Goal: Information Seeking & Learning: Learn about a topic

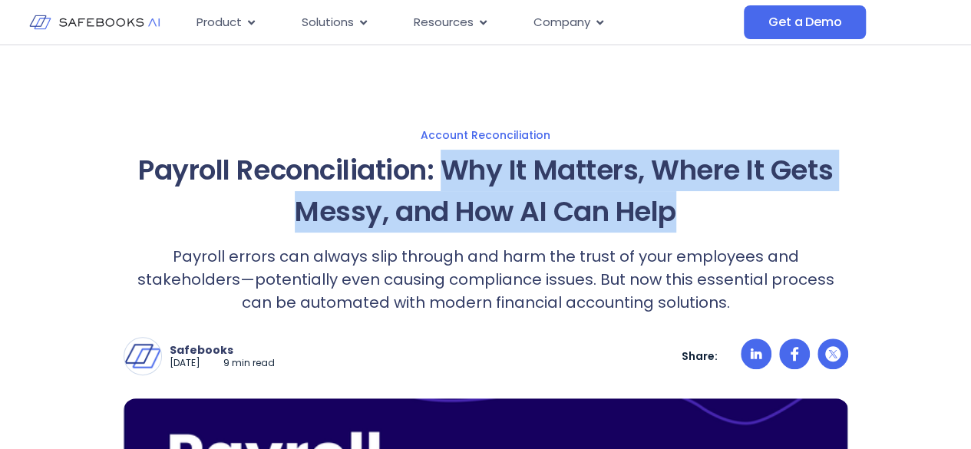
drag, startPoint x: 448, startPoint y: 168, endPoint x: 850, endPoint y: 206, distance: 403.8
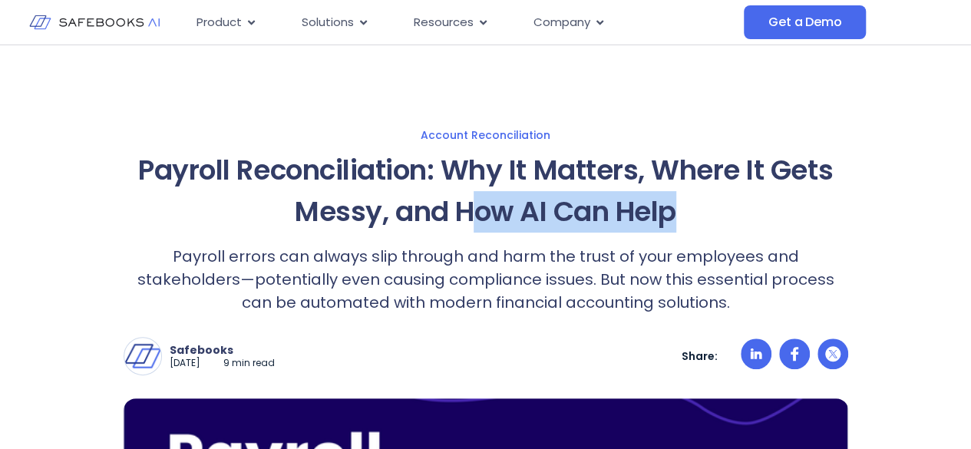
drag, startPoint x: 466, startPoint y: 209, endPoint x: 760, endPoint y: 220, distance: 293.3
click at [760, 220] on h1 "Payroll Reconciliation: Why It Matters, Where It Gets Messy, and How AI Can Help" at bounding box center [486, 191] width 724 height 83
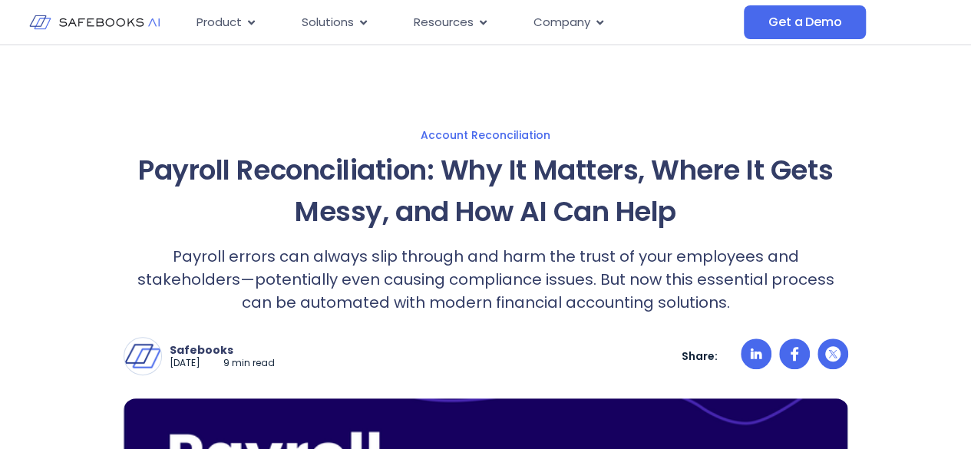
scroll to position [153, 0]
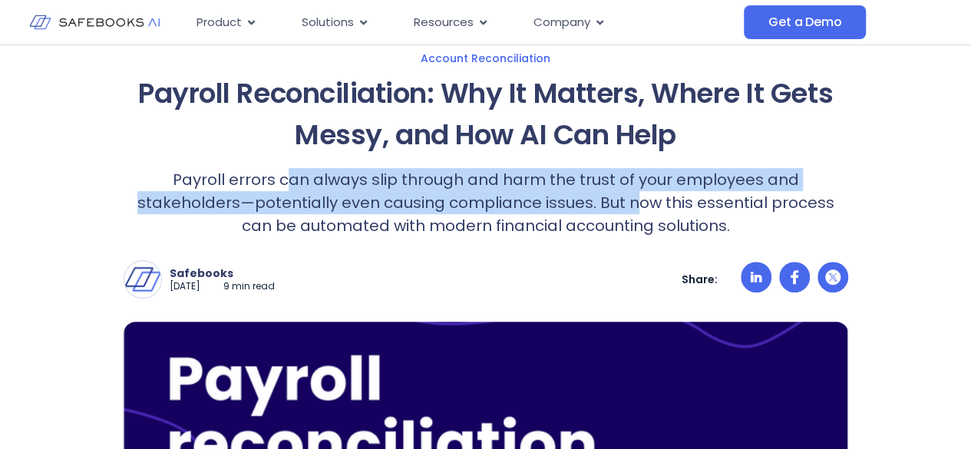
drag, startPoint x: 235, startPoint y: 184, endPoint x: 560, endPoint y: 197, distance: 325.6
click at [560, 197] on p "Payroll errors can always slip through and harm the trust of your employees and…" at bounding box center [486, 202] width 724 height 69
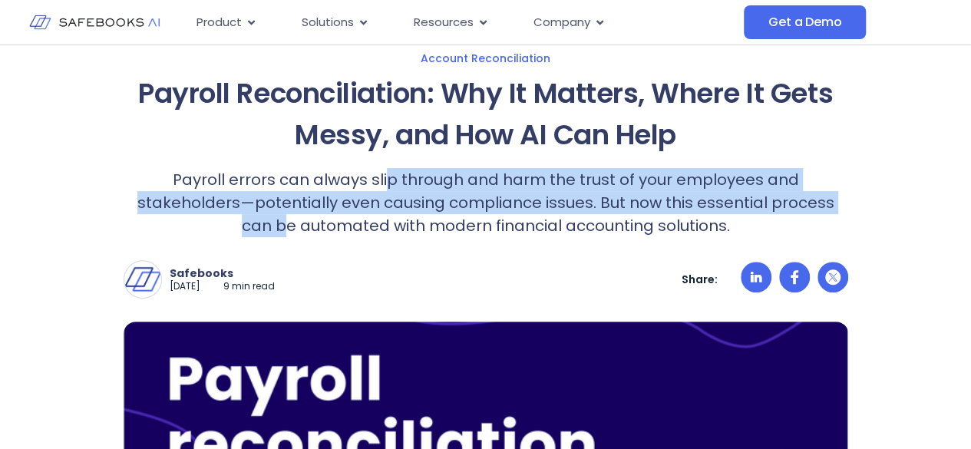
drag, startPoint x: 337, startPoint y: 179, endPoint x: 793, endPoint y: 213, distance: 457.8
click at [793, 213] on p "Payroll errors can always slip through and harm the trust of your employees and…" at bounding box center [486, 202] width 724 height 69
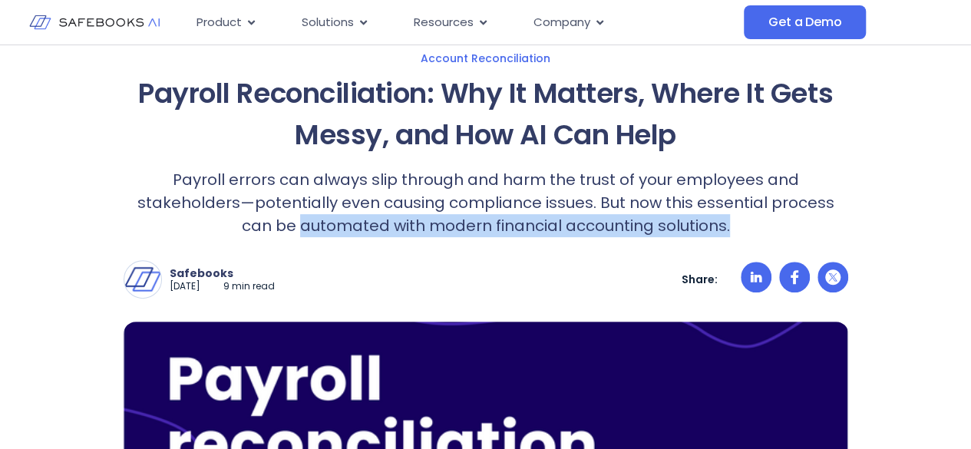
drag, startPoint x: 276, startPoint y: 228, endPoint x: 700, endPoint y: 236, distance: 423.6
click at [700, 236] on p "Payroll errors can always slip through and harm the trust of your employees and…" at bounding box center [486, 202] width 724 height 69
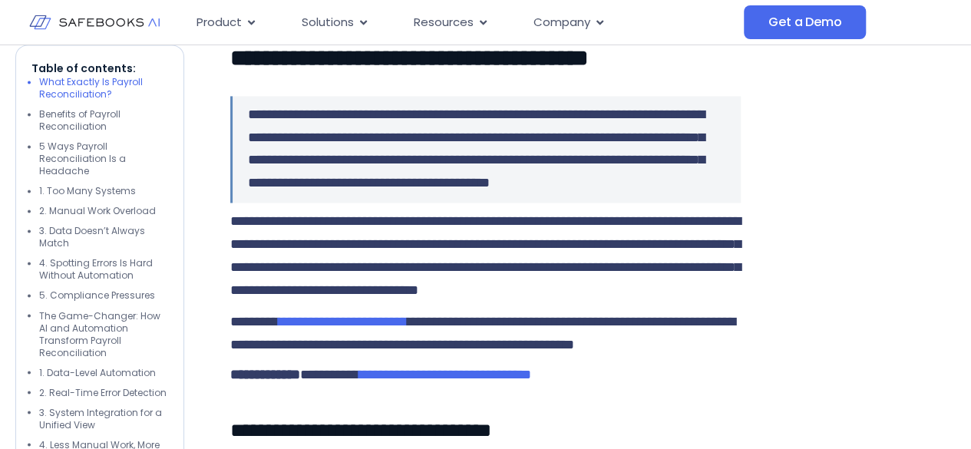
scroll to position [1151, 0]
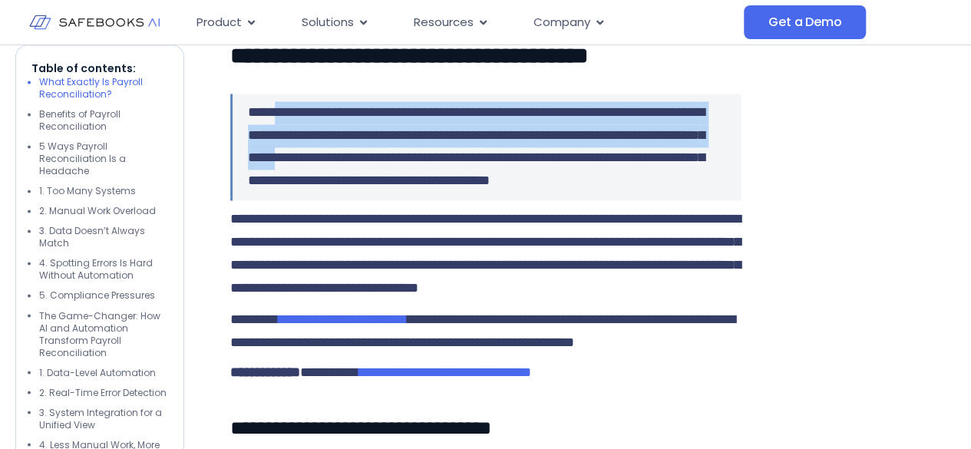
drag, startPoint x: 282, startPoint y: 163, endPoint x: 522, endPoint y: 193, distance: 241.3
click at [522, 188] on span "**********" at bounding box center [476, 146] width 456 height 83
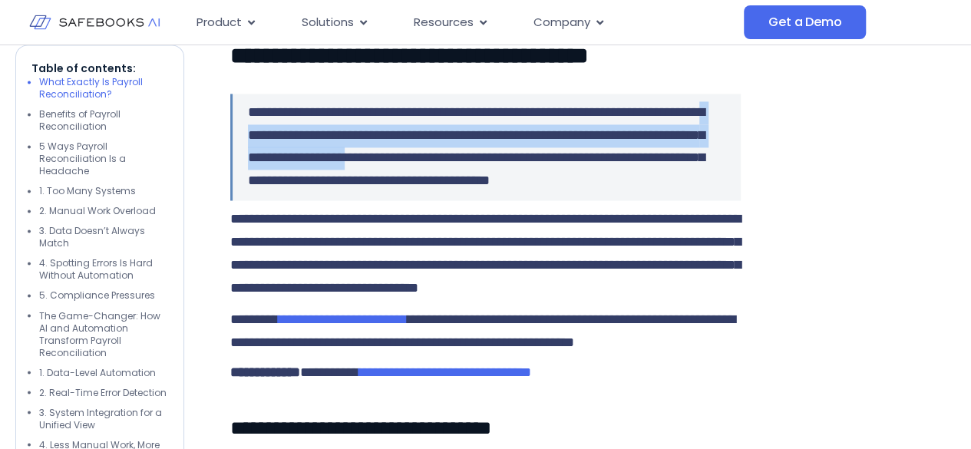
drag, startPoint x: 365, startPoint y: 176, endPoint x: 605, endPoint y: 201, distance: 240.6
click at [605, 188] on span "**********" at bounding box center [476, 146] width 456 height 83
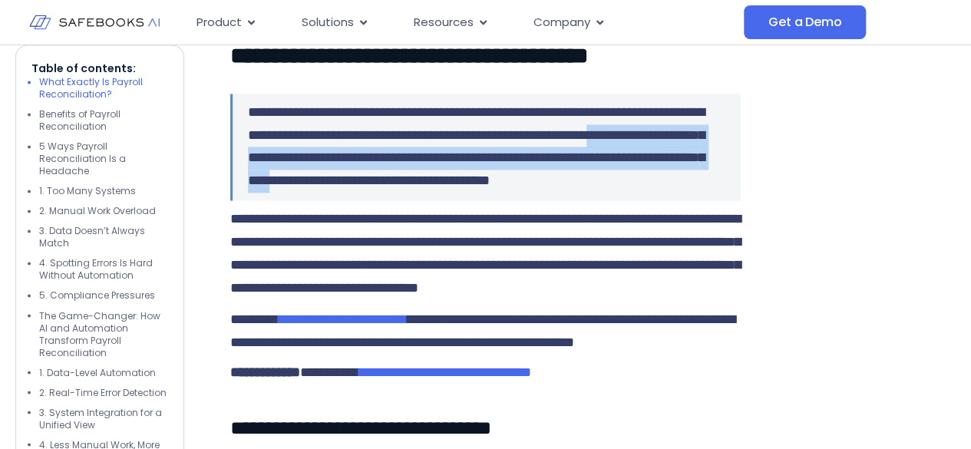
drag, startPoint x: 338, startPoint y: 202, endPoint x: 684, endPoint y: 222, distance: 346.6
click at [684, 193] on p "**********" at bounding box center [486, 147] width 477 height 92
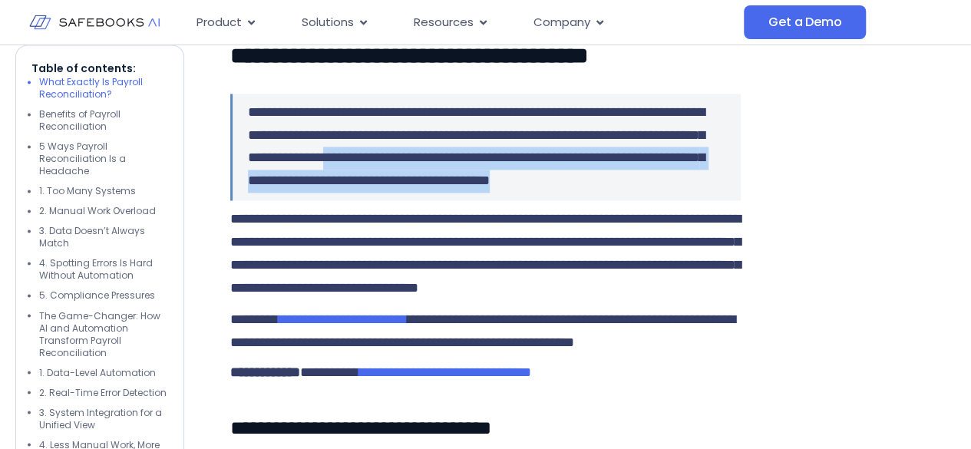
drag, startPoint x: 583, startPoint y: 207, endPoint x: 670, endPoint y: 254, distance: 98.5
click at [670, 193] on p "**********" at bounding box center [486, 147] width 477 height 92
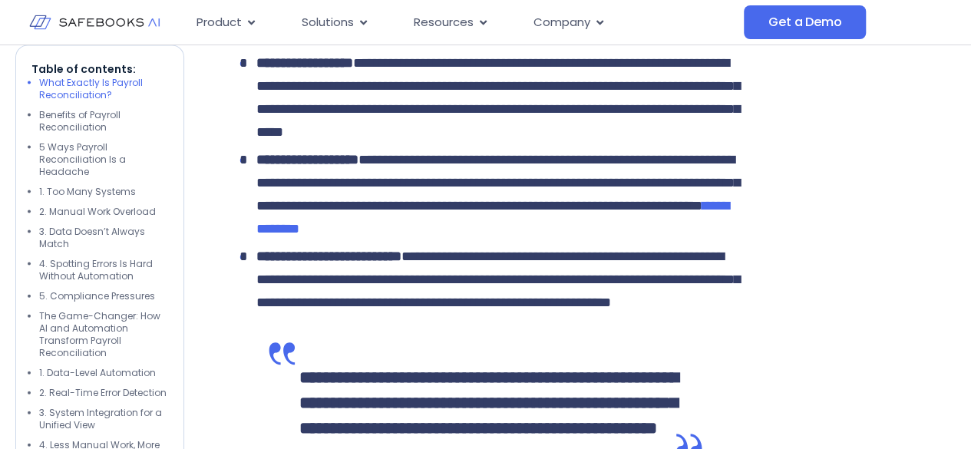
scroll to position [1458, 0]
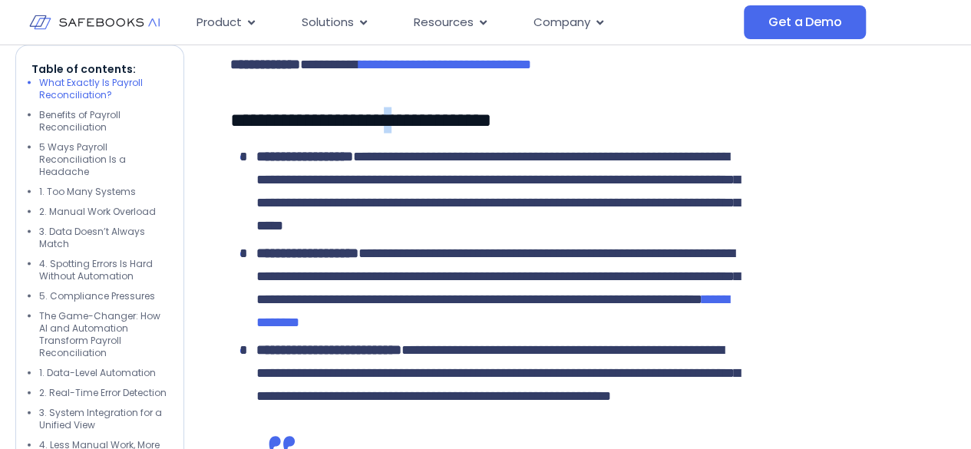
drag, startPoint x: 520, startPoint y: 168, endPoint x: 414, endPoint y: 194, distance: 109.0
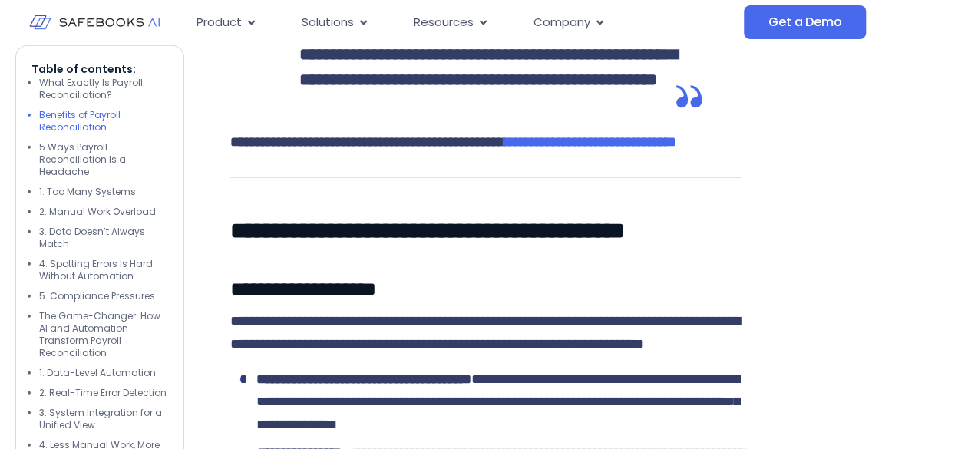
scroll to position [1995, 0]
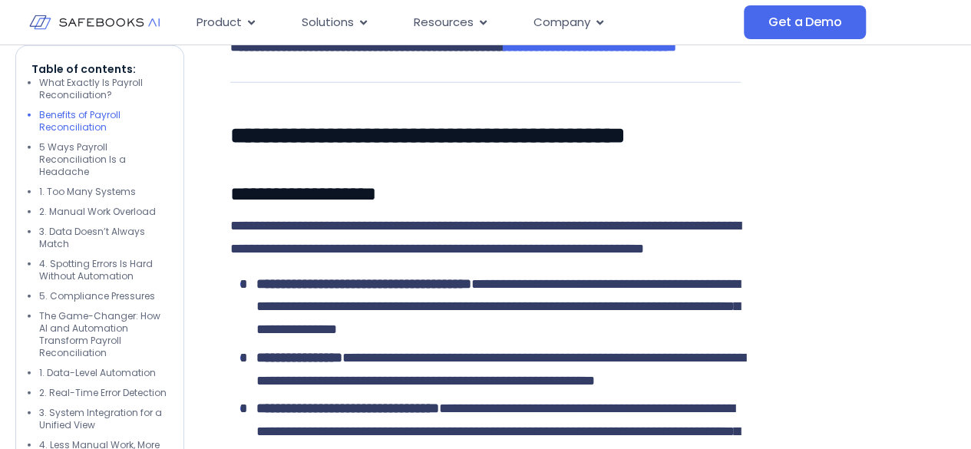
drag, startPoint x: 335, startPoint y: 138, endPoint x: 563, endPoint y: 238, distance: 249.4
click at [563, 13] on div at bounding box center [500, 1] width 403 height 23
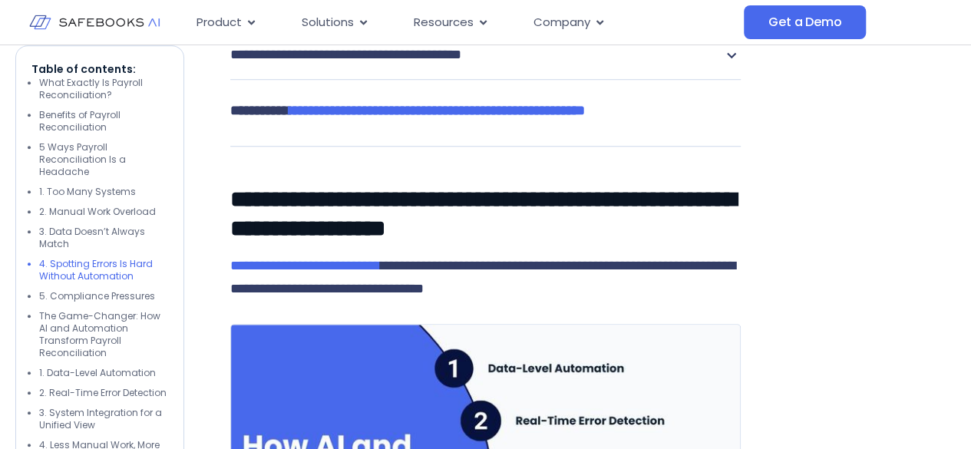
scroll to position [3529, 0]
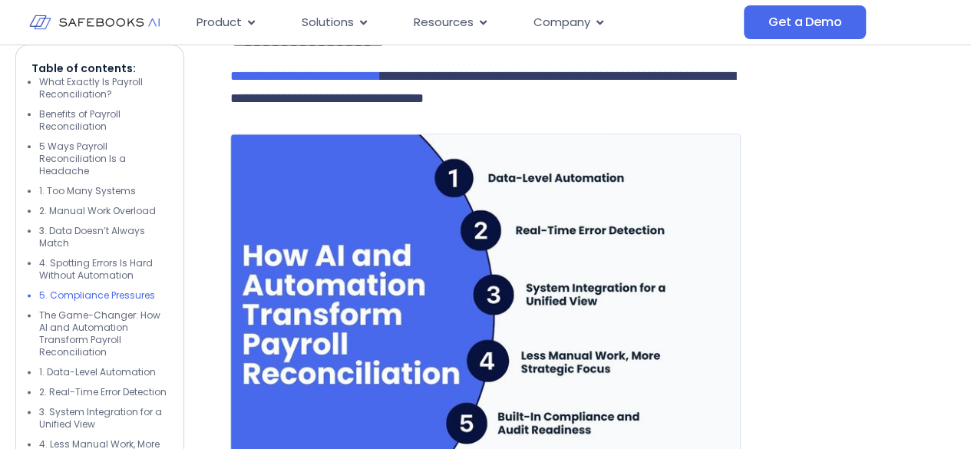
scroll to position [3759, 0]
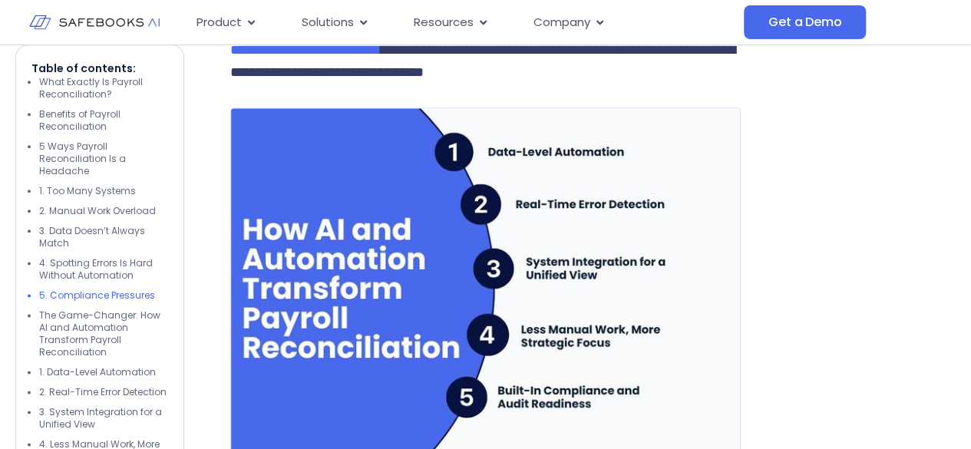
drag, startPoint x: 270, startPoint y: 110, endPoint x: 633, endPoint y: 164, distance: 367.0
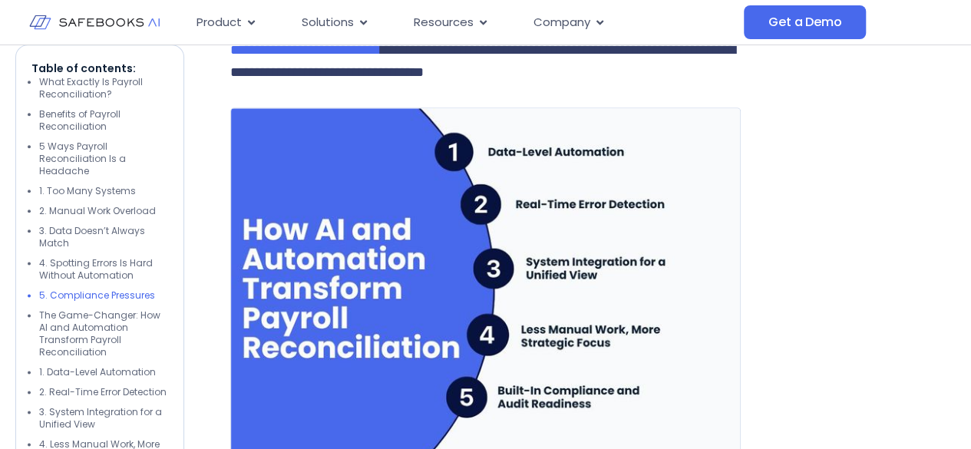
drag, startPoint x: 271, startPoint y: 111, endPoint x: 274, endPoint y: 180, distance: 69.1
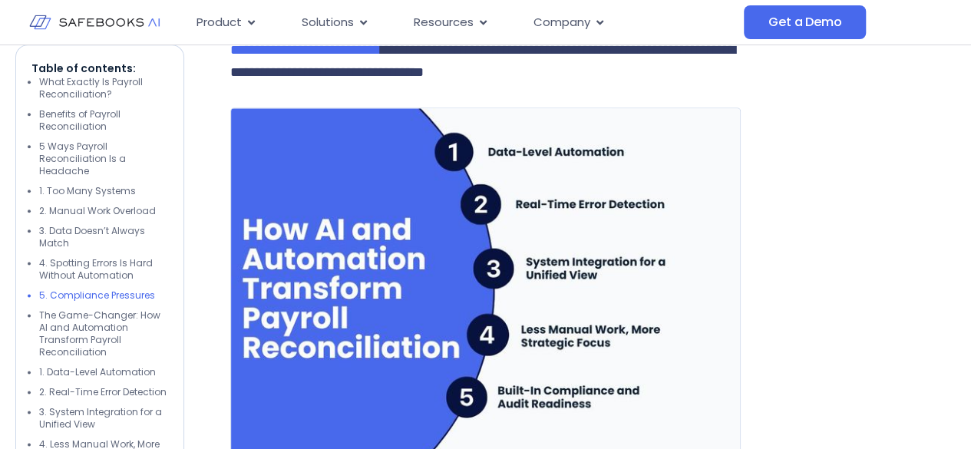
drag, startPoint x: 356, startPoint y: 170, endPoint x: 609, endPoint y: 217, distance: 257.5
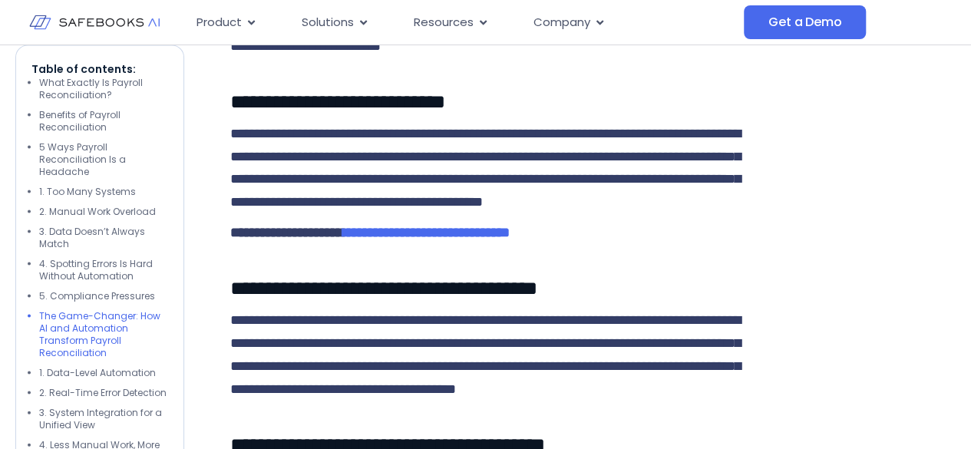
scroll to position [4373, 0]
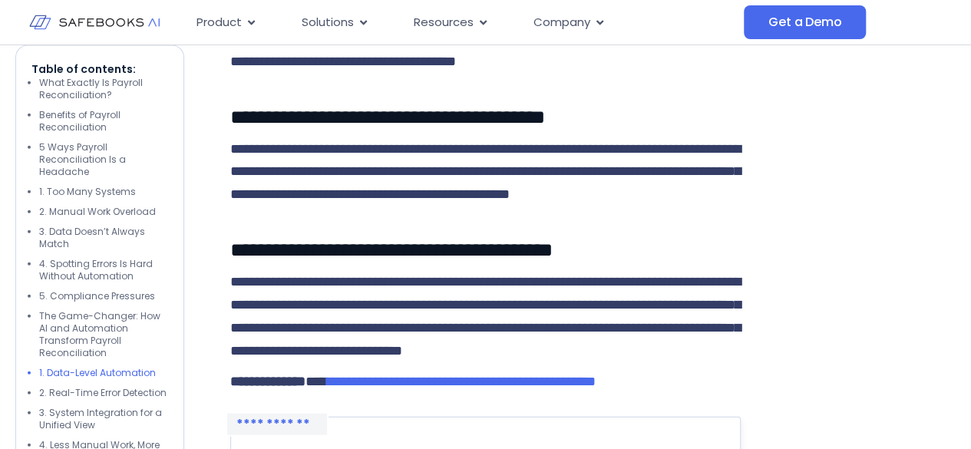
scroll to position [4680, 0]
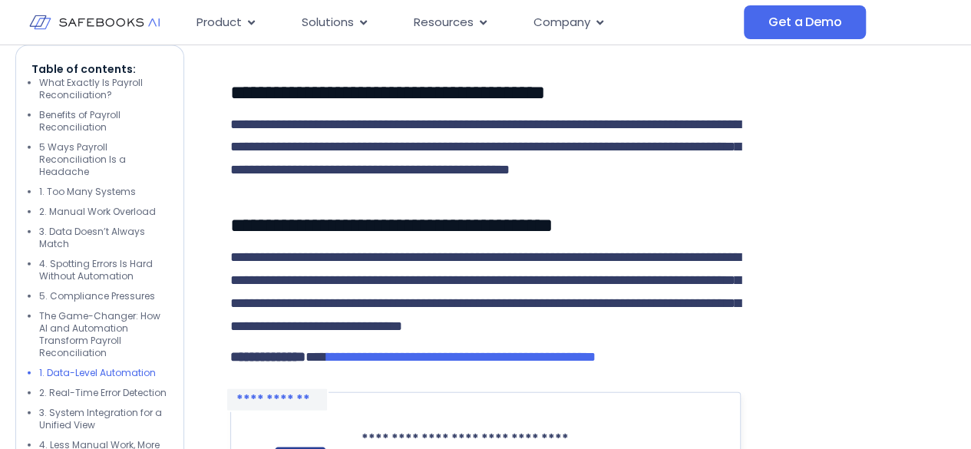
drag, startPoint x: 246, startPoint y: 87, endPoint x: 613, endPoint y: 245, distance: 399.3
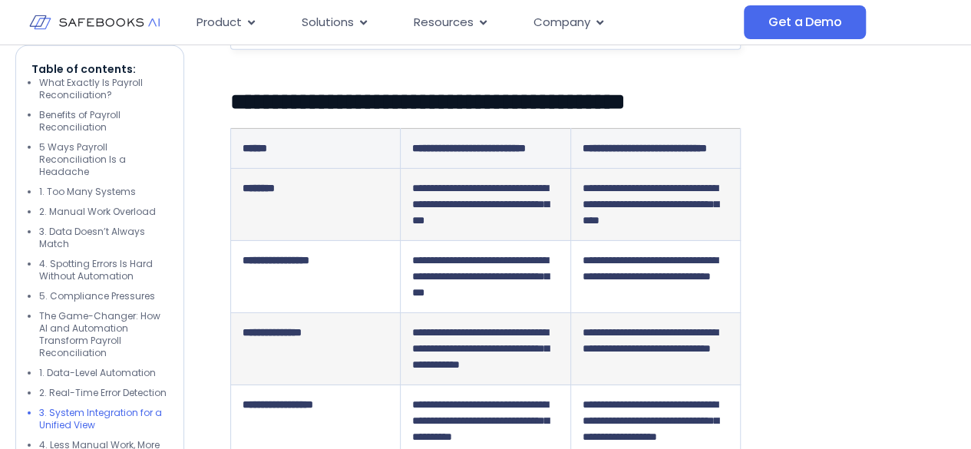
scroll to position [5294, 0]
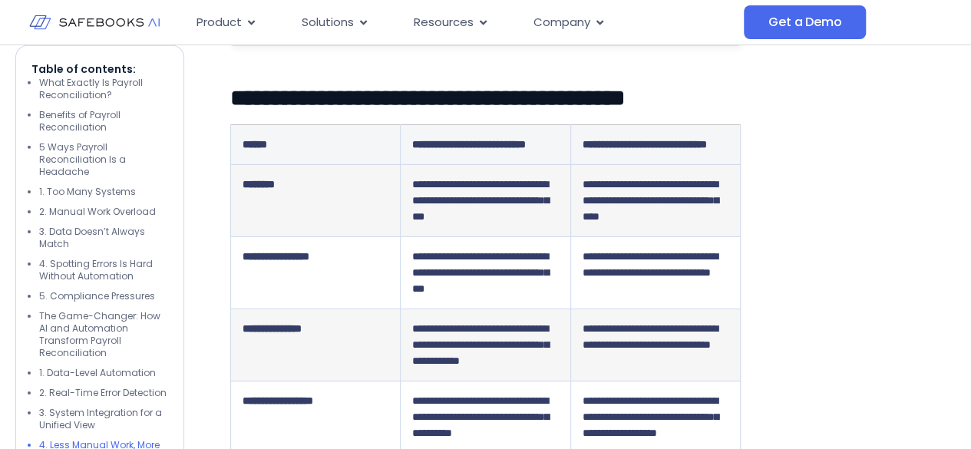
drag, startPoint x: 246, startPoint y: 193, endPoint x: 763, endPoint y: 258, distance: 520.4
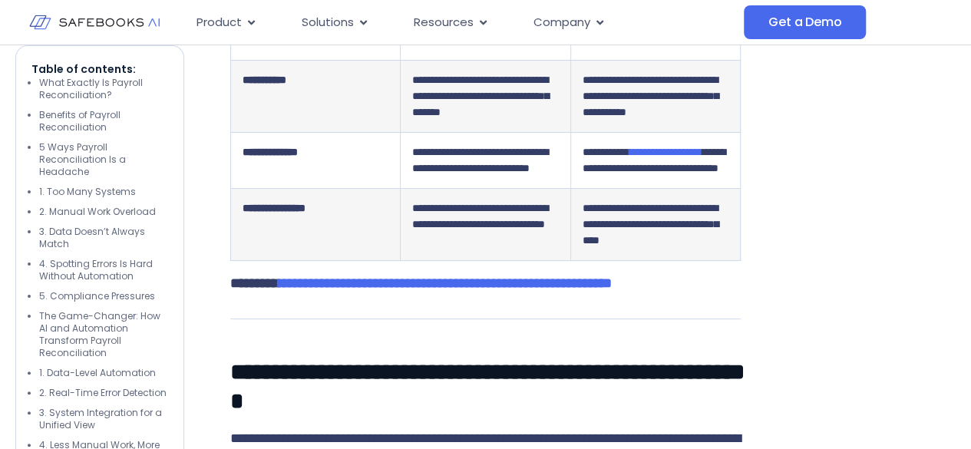
scroll to position [5908, 0]
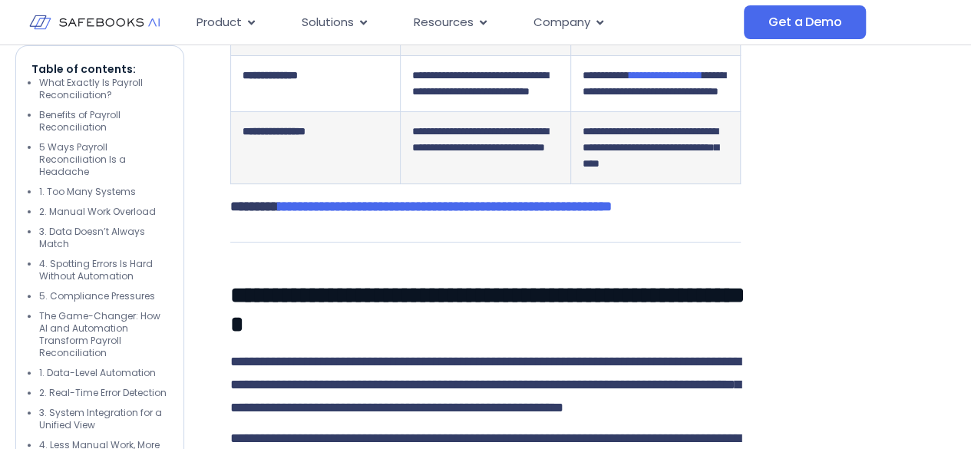
drag, startPoint x: 237, startPoint y: 87, endPoint x: 476, endPoint y: 115, distance: 240.3
drag, startPoint x: 236, startPoint y: 90, endPoint x: 456, endPoint y: 120, distance: 222.2
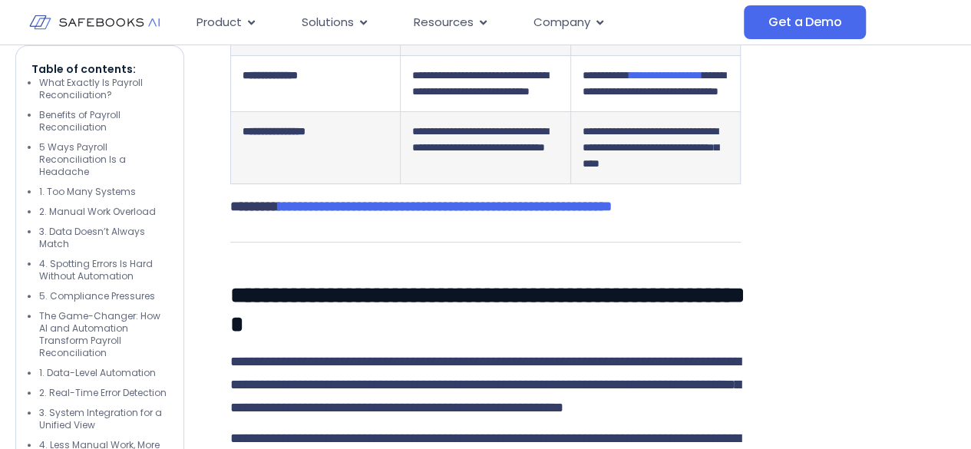
drag, startPoint x: 447, startPoint y: 226, endPoint x: 632, endPoint y: 286, distance: 194.3
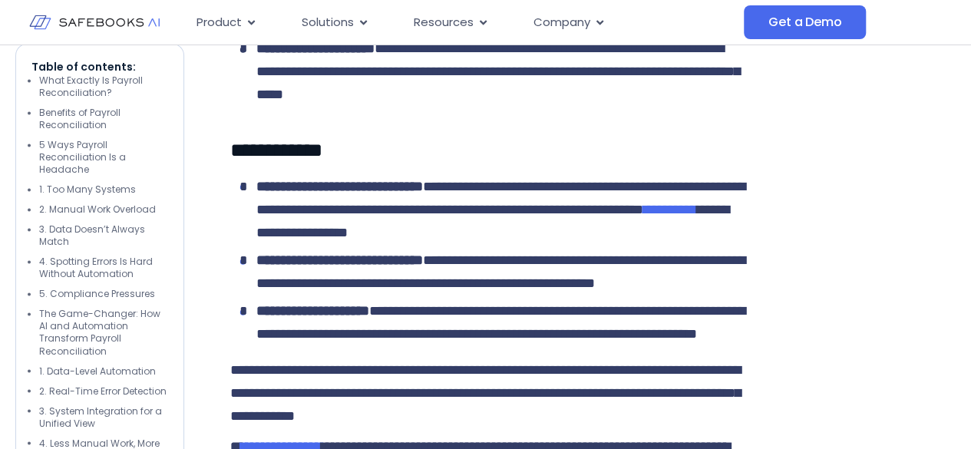
scroll to position [6828, 0]
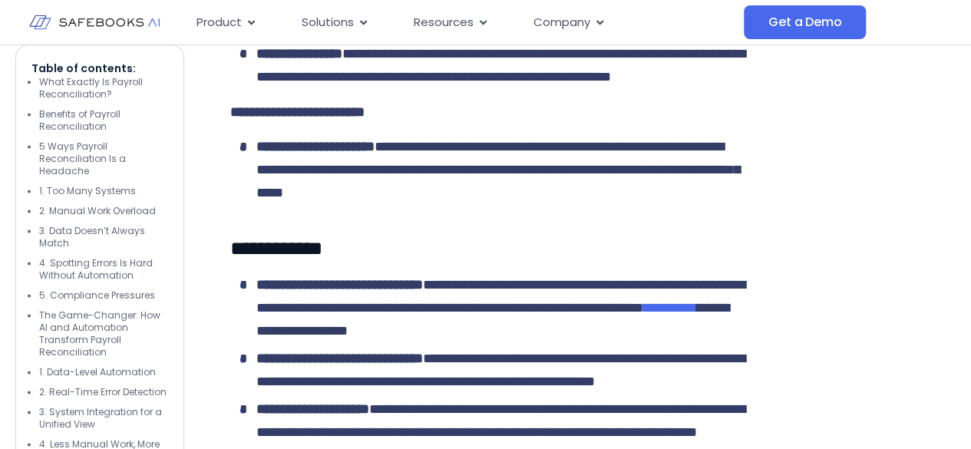
drag, startPoint x: 253, startPoint y: 125, endPoint x: 680, endPoint y: 204, distance: 433.8
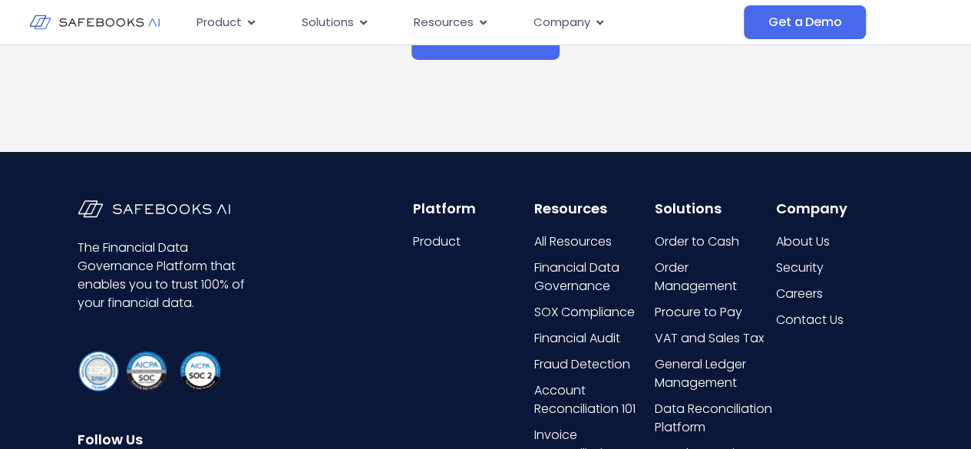
scroll to position [8593, 0]
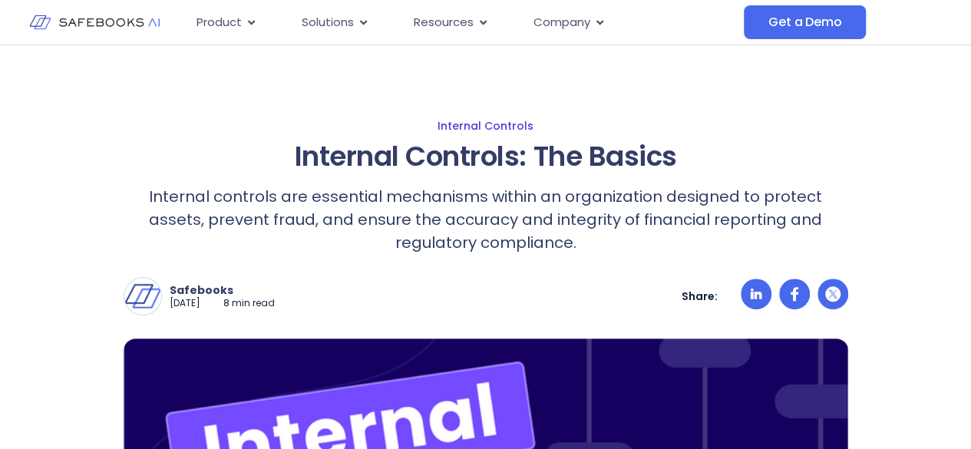
scroll to position [230, 0]
